Goal: Task Accomplishment & Management: Use online tool/utility

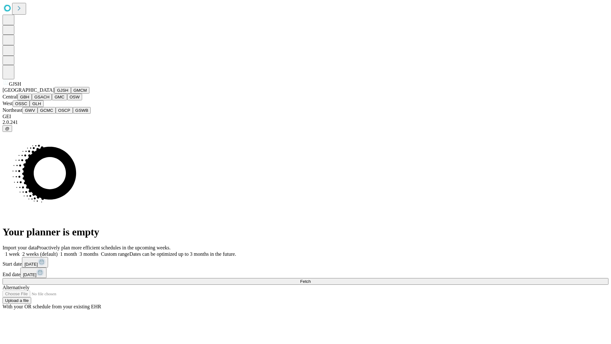
click at [54, 94] on button "GJSH" at bounding box center [62, 90] width 17 height 7
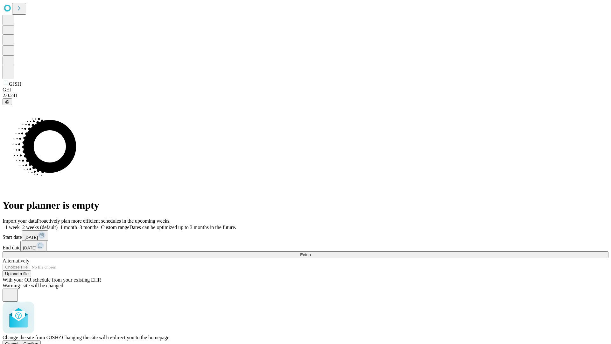
click at [39, 341] on span "Confirm" at bounding box center [31, 343] width 15 height 5
click at [58, 224] on label "2 weeks (default)" at bounding box center [39, 226] width 38 height 5
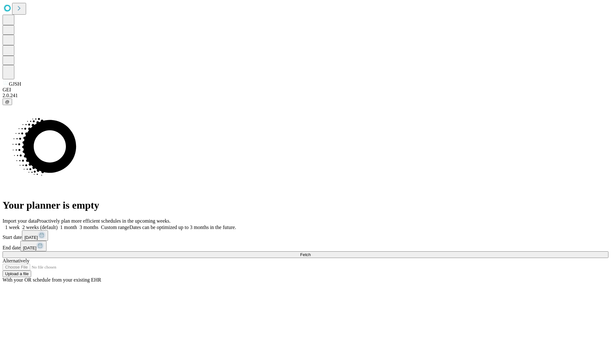
click at [311, 252] on span "Fetch" at bounding box center [305, 254] width 11 height 5
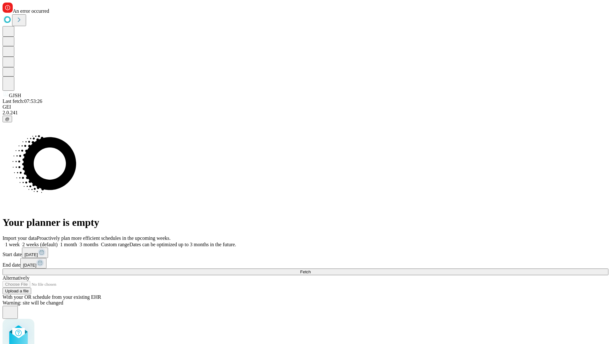
click at [58, 242] on label "2 weeks (default)" at bounding box center [39, 244] width 38 height 5
click at [311, 269] on span "Fetch" at bounding box center [305, 271] width 11 height 5
click at [58, 242] on label "2 weeks (default)" at bounding box center [39, 244] width 38 height 5
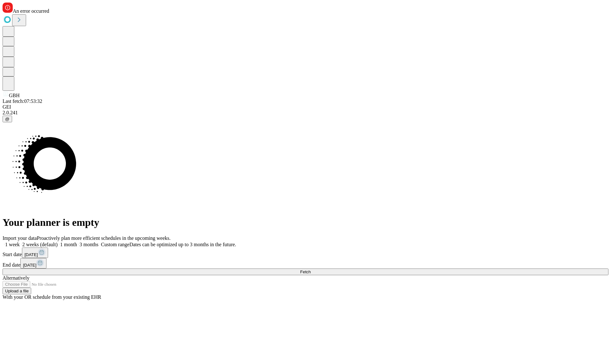
click at [311, 269] on span "Fetch" at bounding box center [305, 271] width 11 height 5
click at [58, 242] on label "2 weeks (default)" at bounding box center [39, 244] width 38 height 5
click at [311, 269] on span "Fetch" at bounding box center [305, 271] width 11 height 5
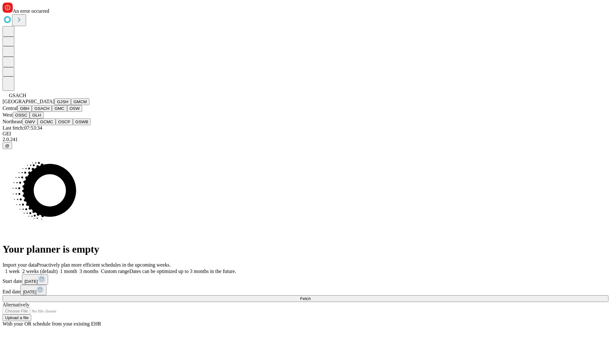
click at [52, 112] on button "GMC" at bounding box center [59, 108] width 15 height 7
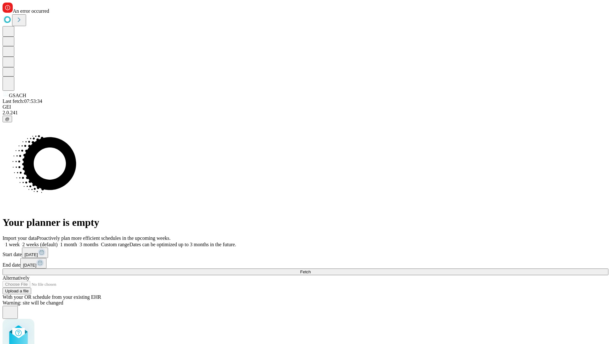
click at [58, 242] on label "2 weeks (default)" at bounding box center [39, 244] width 38 height 5
click at [311, 269] on span "Fetch" at bounding box center [305, 271] width 11 height 5
click at [58, 242] on label "2 weeks (default)" at bounding box center [39, 244] width 38 height 5
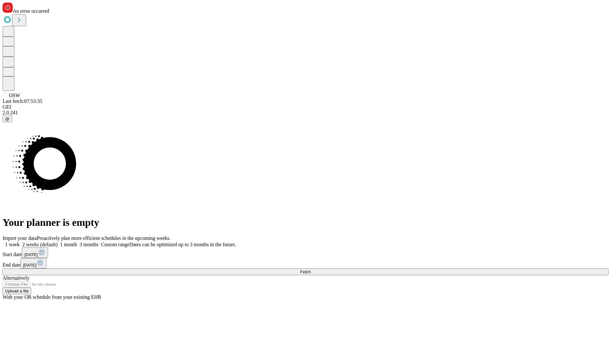
click at [311, 269] on span "Fetch" at bounding box center [305, 271] width 11 height 5
click at [58, 242] on label "2 weeks (default)" at bounding box center [39, 244] width 38 height 5
click at [311, 269] on span "Fetch" at bounding box center [305, 271] width 11 height 5
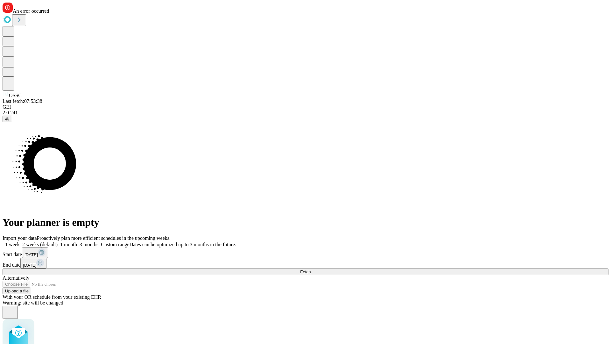
click at [58, 242] on label "2 weeks (default)" at bounding box center [39, 244] width 38 height 5
click at [311, 269] on span "Fetch" at bounding box center [305, 271] width 11 height 5
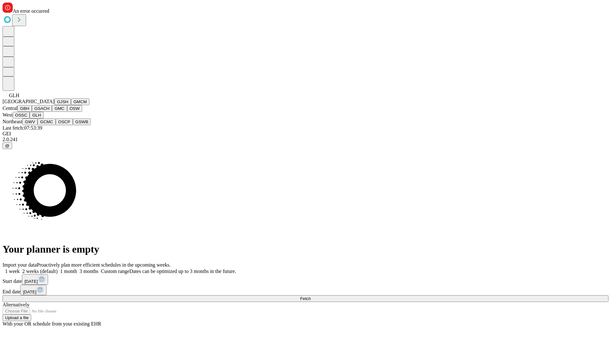
click at [38, 125] on button "GWV" at bounding box center [29, 121] width 15 height 7
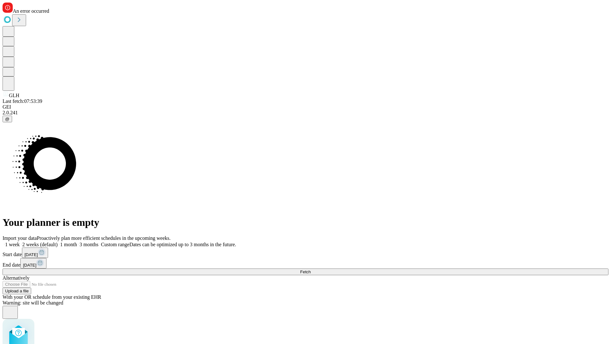
click at [58, 242] on label "2 weeks (default)" at bounding box center [39, 244] width 38 height 5
click at [311, 269] on span "Fetch" at bounding box center [305, 271] width 11 height 5
click at [58, 242] on label "2 weeks (default)" at bounding box center [39, 244] width 38 height 5
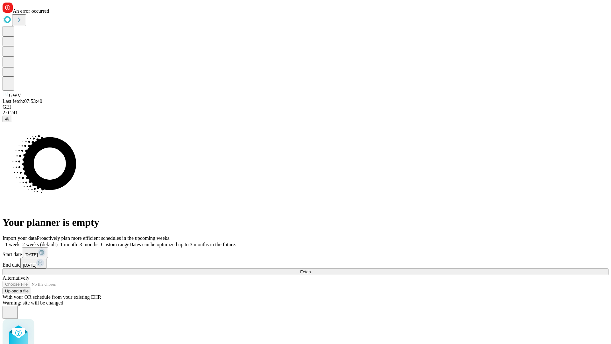
click at [311, 269] on span "Fetch" at bounding box center [305, 271] width 11 height 5
click at [58, 242] on label "2 weeks (default)" at bounding box center [39, 244] width 38 height 5
click at [311, 269] on span "Fetch" at bounding box center [305, 271] width 11 height 5
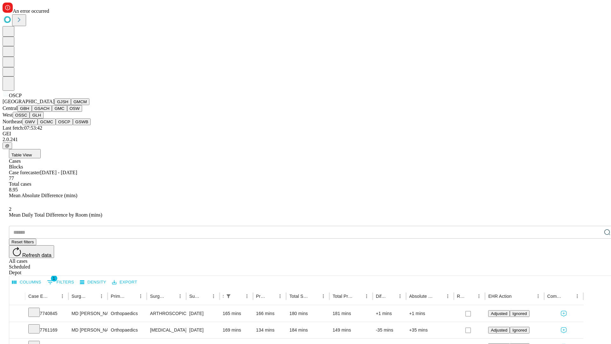
click at [73, 125] on button "GSWB" at bounding box center [82, 121] width 18 height 7
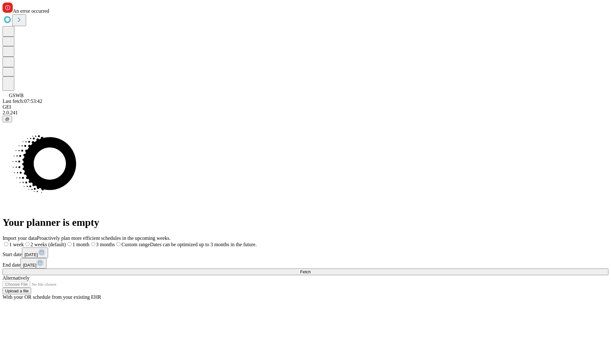
click at [66, 242] on label "2 weeks (default)" at bounding box center [45, 244] width 42 height 5
click at [311, 269] on span "Fetch" at bounding box center [305, 271] width 11 height 5
